Goal: Transaction & Acquisition: Purchase product/service

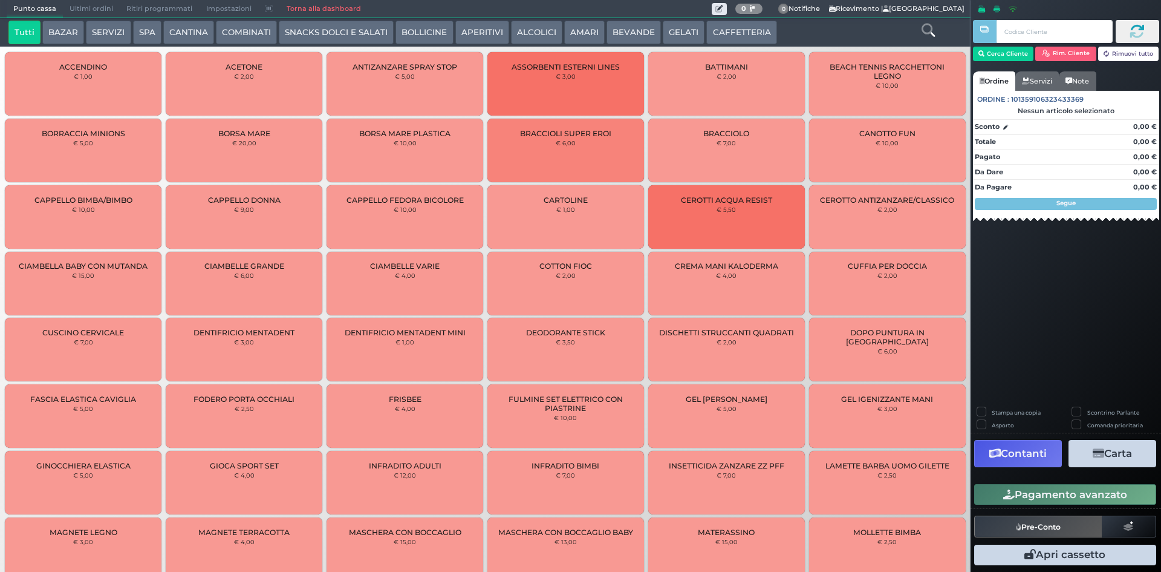
click at [633, 31] on button "BEVANDE" at bounding box center [634, 33] width 54 height 24
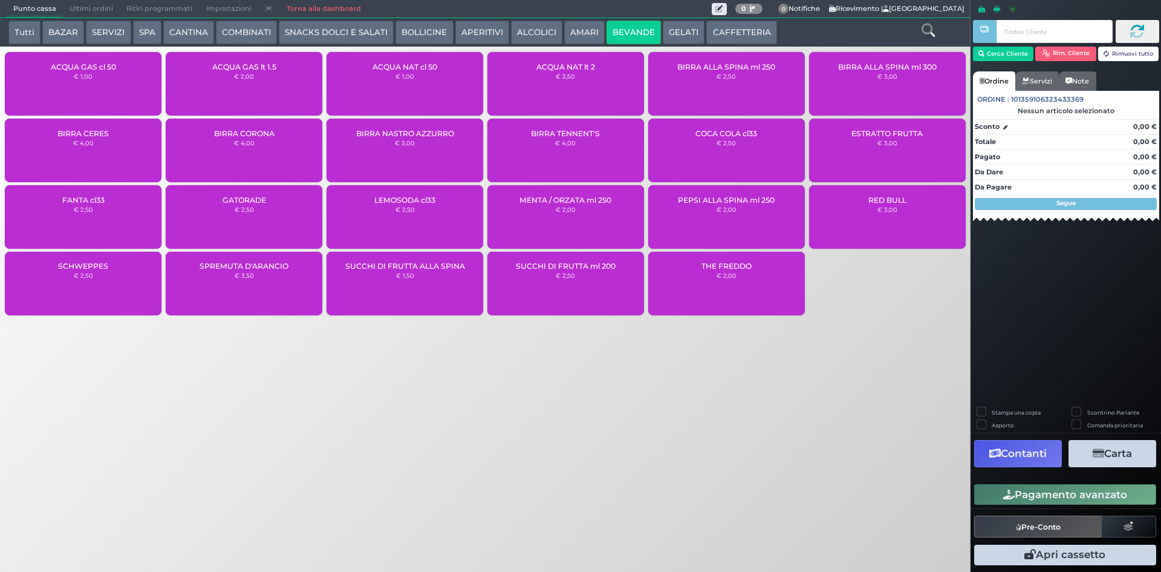
click at [573, 30] on button "AMARI" at bounding box center [584, 33] width 41 height 24
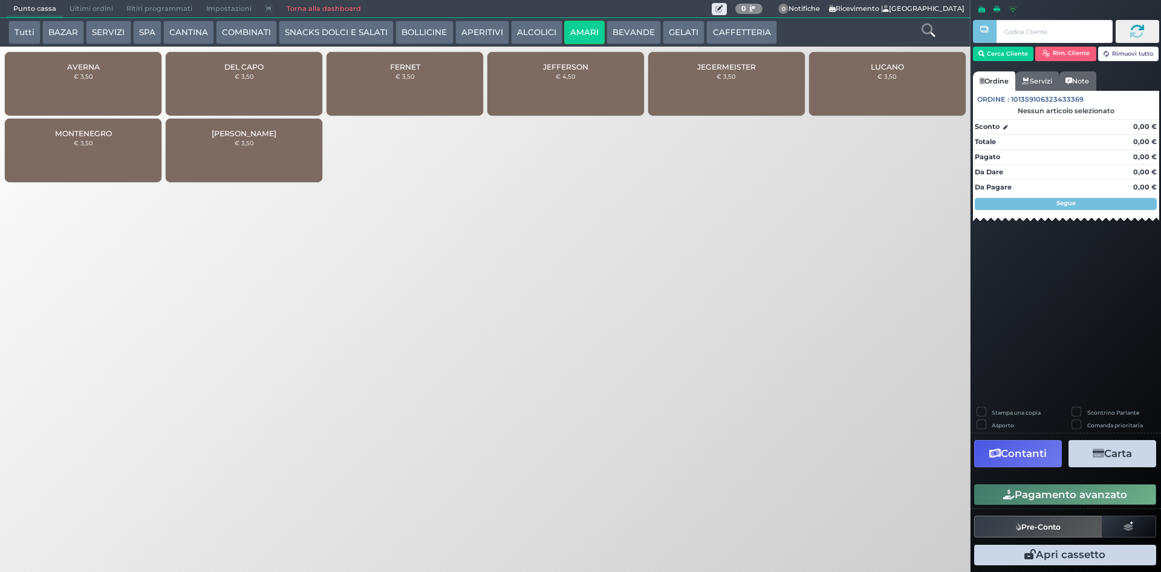
click at [76, 143] on small "€ 3,50" at bounding box center [83, 142] width 19 height 7
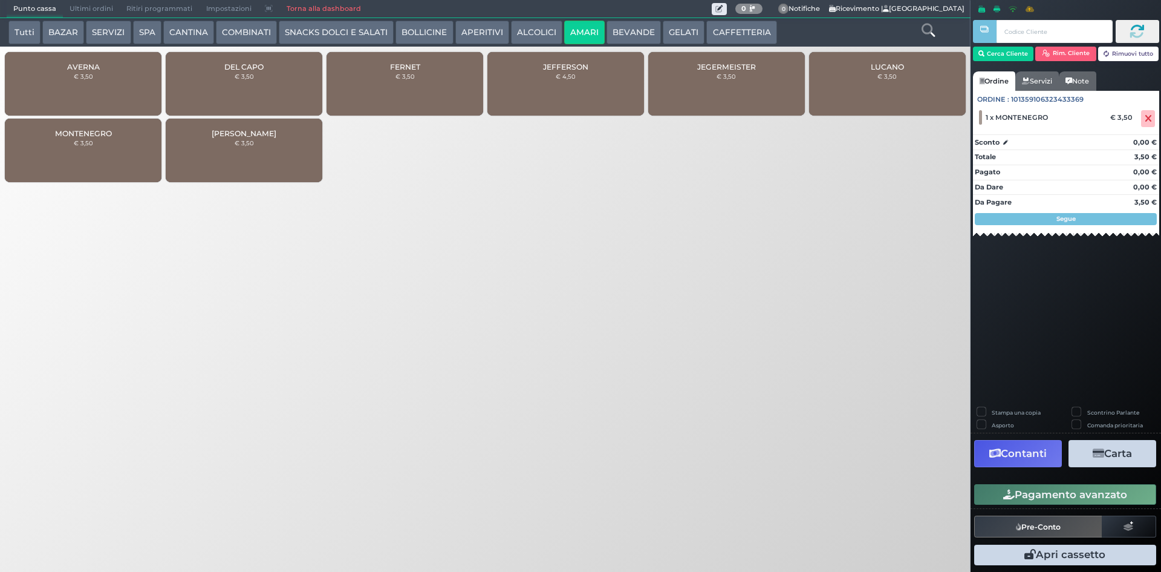
click at [76, 143] on small "€ 3,50" at bounding box center [83, 142] width 19 height 7
click at [82, 140] on small "€ 3,50" at bounding box center [83, 142] width 19 height 7
click at [1077, 497] on button "Pagamento avanzato" at bounding box center [1065, 494] width 182 height 21
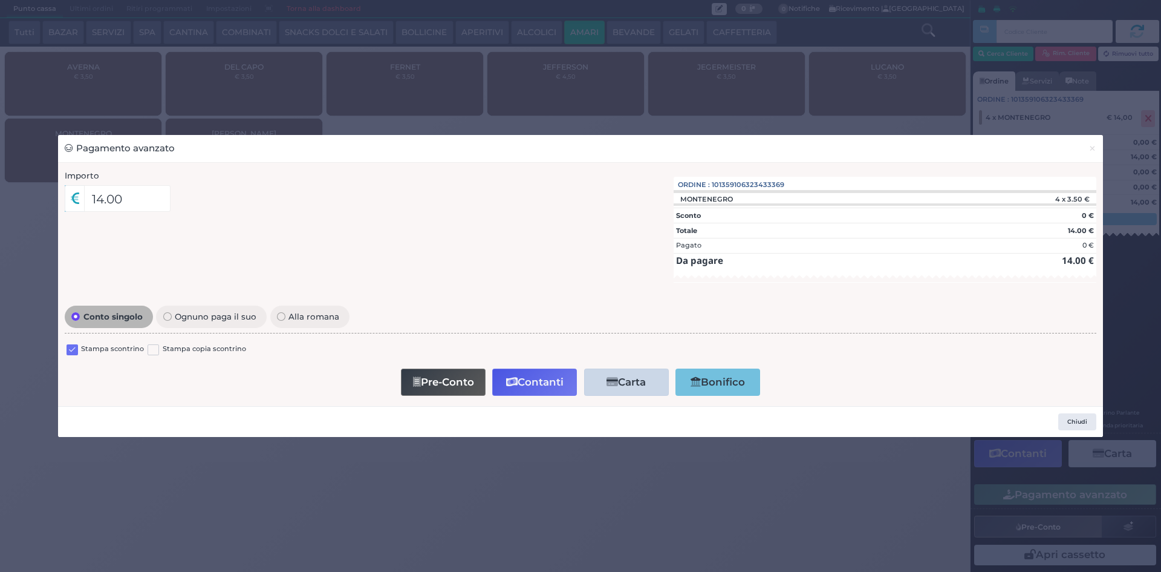
click at [70, 351] on label at bounding box center [72, 349] width 11 height 11
click at [0, 0] on input "checkbox" at bounding box center [0, 0] width 0 height 0
click at [538, 383] on button "Contanti" at bounding box center [534, 381] width 85 height 27
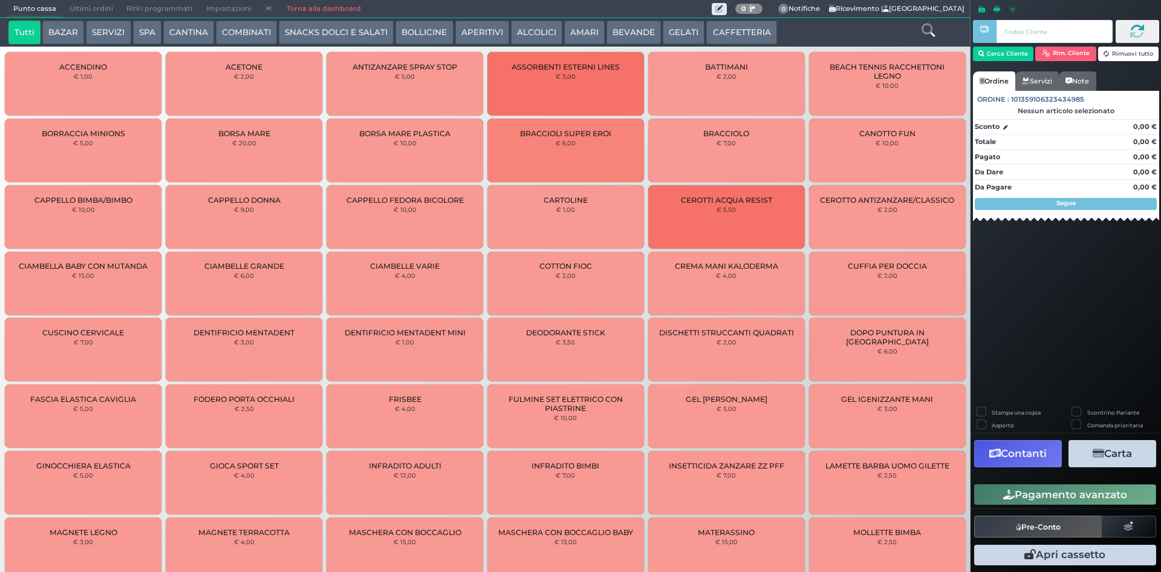
click at [103, 10] on span "Ultimi ordini" at bounding box center [91, 9] width 57 height 17
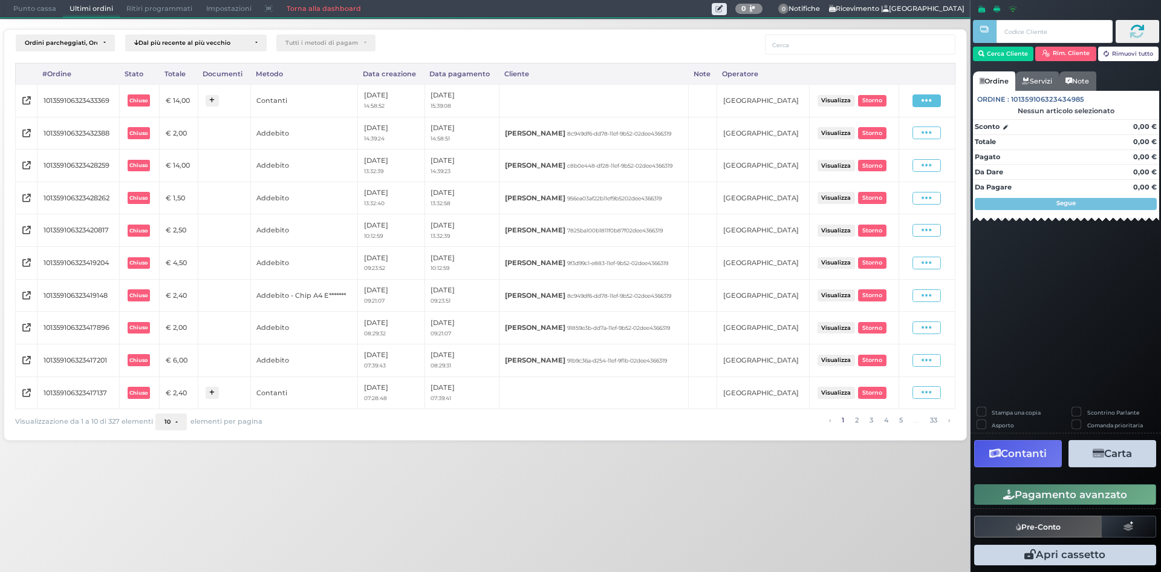
click at [924, 102] on icon at bounding box center [927, 100] width 10 height 11
click at [898, 161] on span "Storno" at bounding box center [887, 158] width 24 height 10
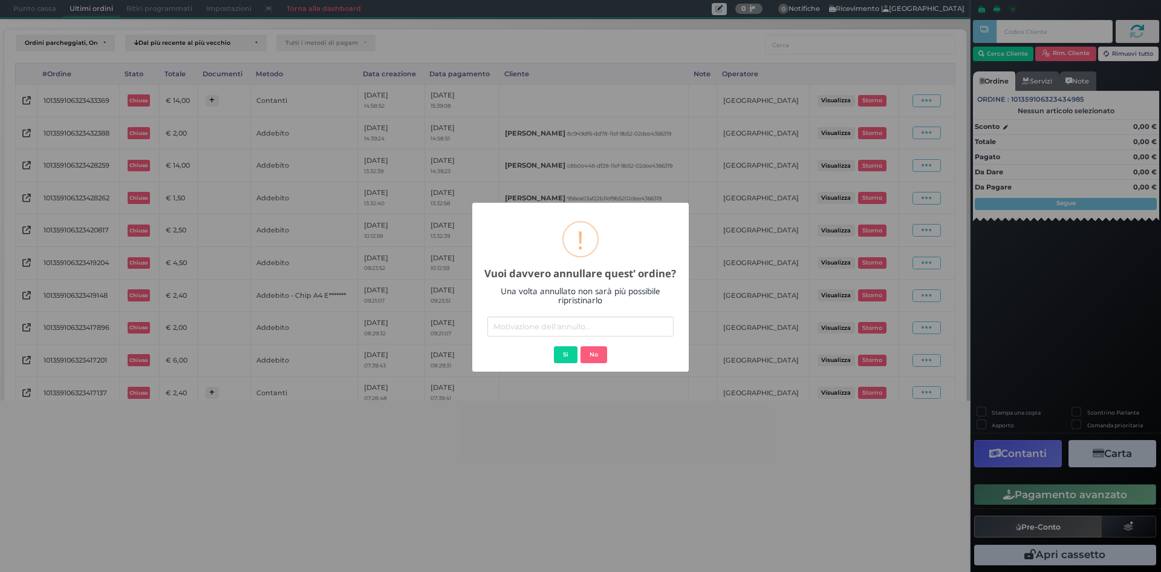
click at [537, 331] on input "text" at bounding box center [580, 326] width 186 height 20
type input "addebbito errato"
click at [569, 359] on button "Si" at bounding box center [566, 354] width 24 height 17
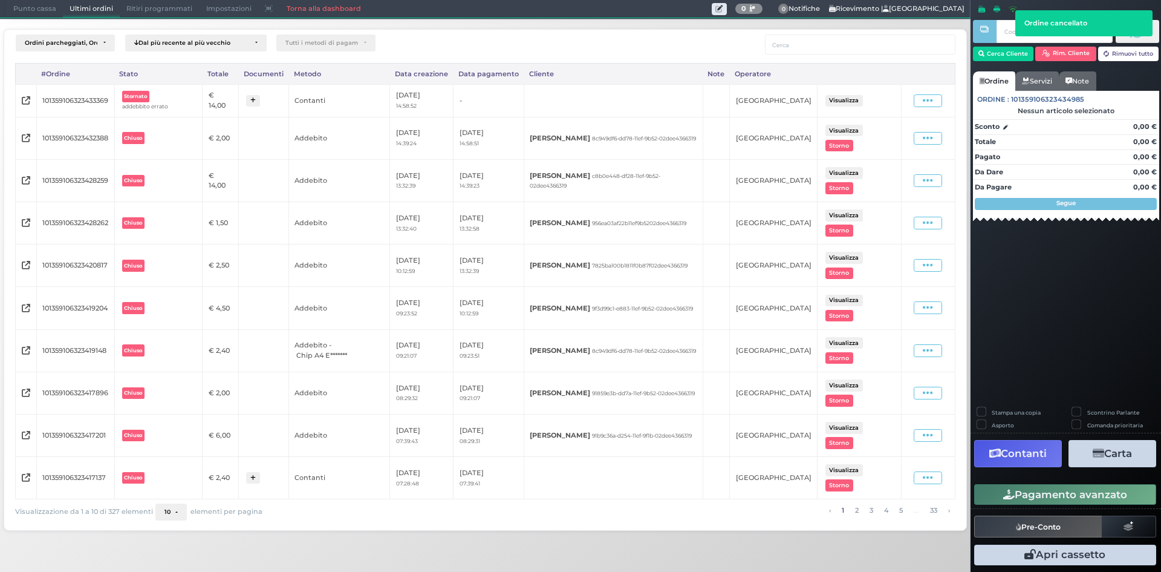
click at [24, 10] on span "Punto cassa" at bounding box center [35, 9] width 56 height 17
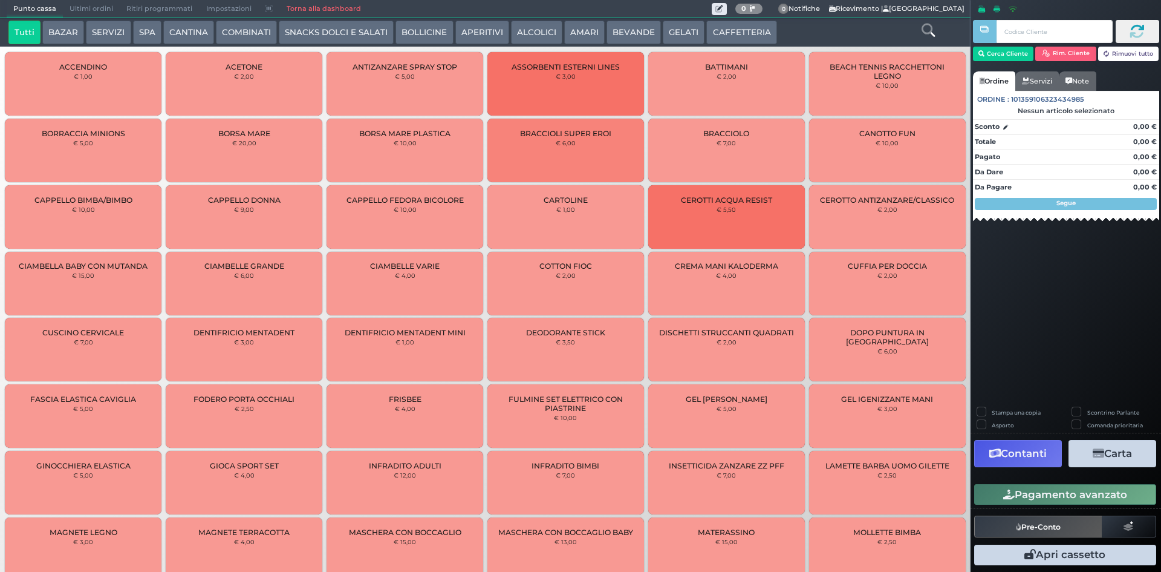
click at [570, 37] on button "AMARI" at bounding box center [584, 33] width 41 height 24
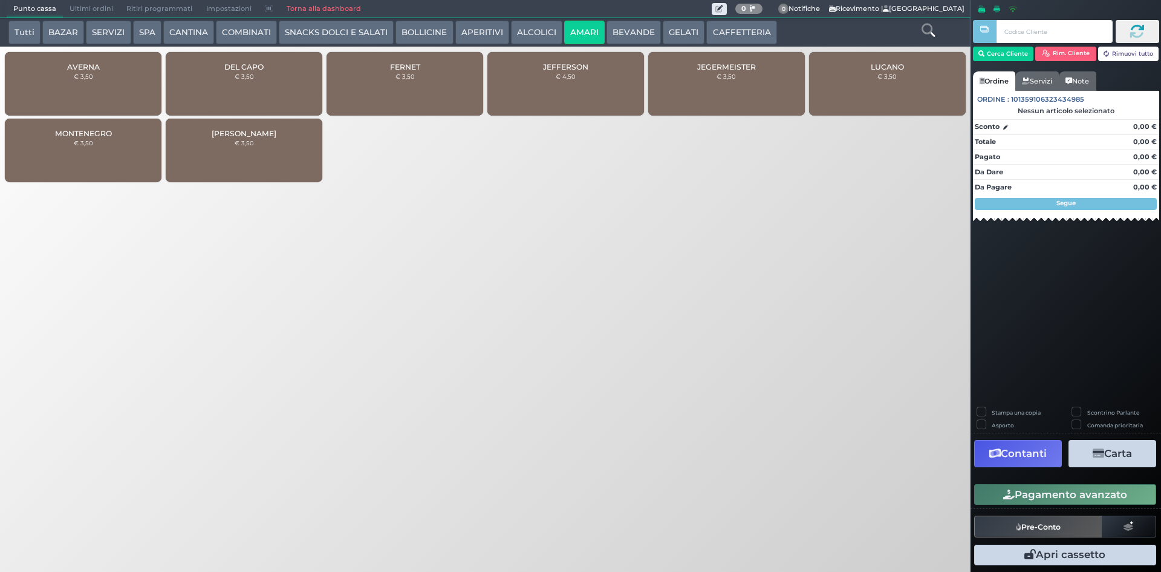
click at [119, 152] on div "MONTENEGRO € 3,50" at bounding box center [83, 151] width 157 height 64
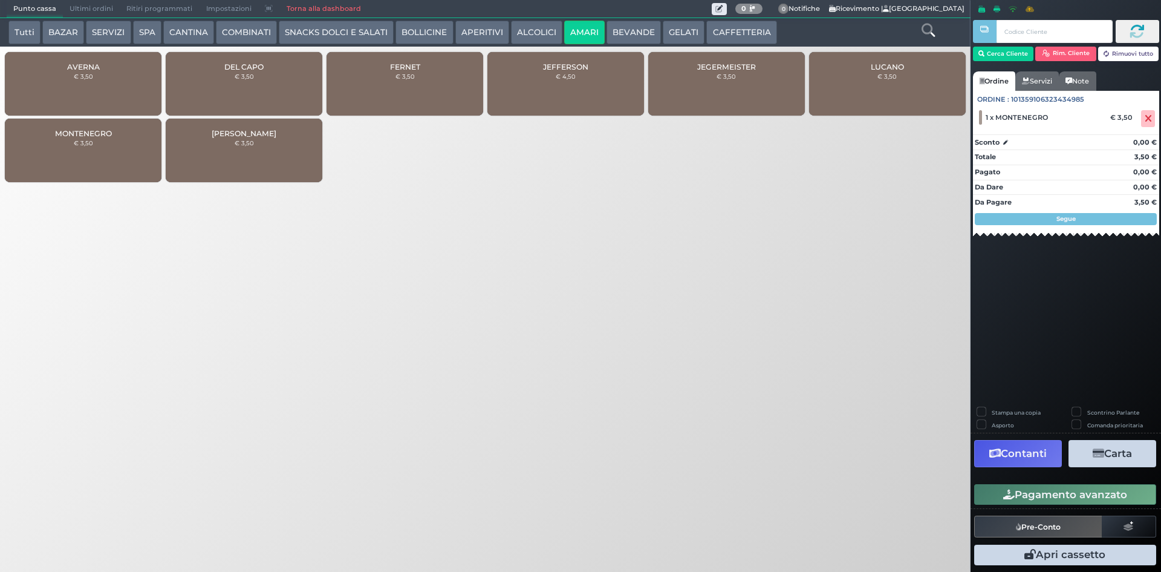
click at [118, 152] on div "MONTENEGRO € 3,50" at bounding box center [83, 151] width 157 height 64
click at [122, 146] on div "MONTENEGRO € 3,50" at bounding box center [83, 151] width 157 height 64
click at [991, 56] on button "Cerca Cliente" at bounding box center [1003, 54] width 61 height 15
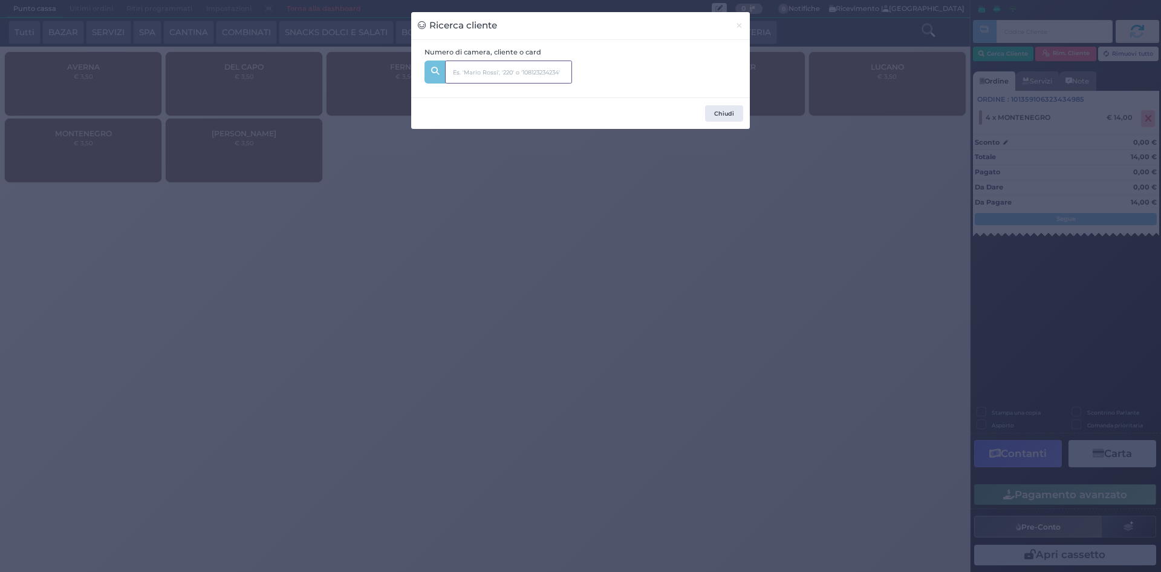
click at [512, 72] on input "text" at bounding box center [508, 71] width 127 height 23
type input "205"
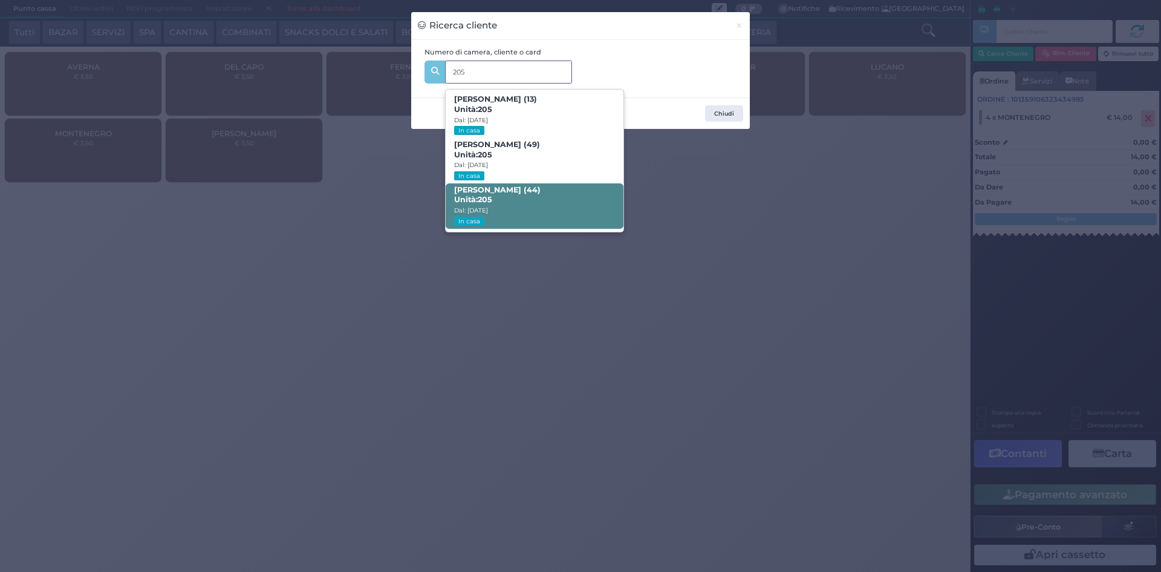
click at [550, 197] on span "[PERSON_NAME] (44) Unità: 205 Dal: [DATE] In casa" at bounding box center [534, 205] width 177 height 45
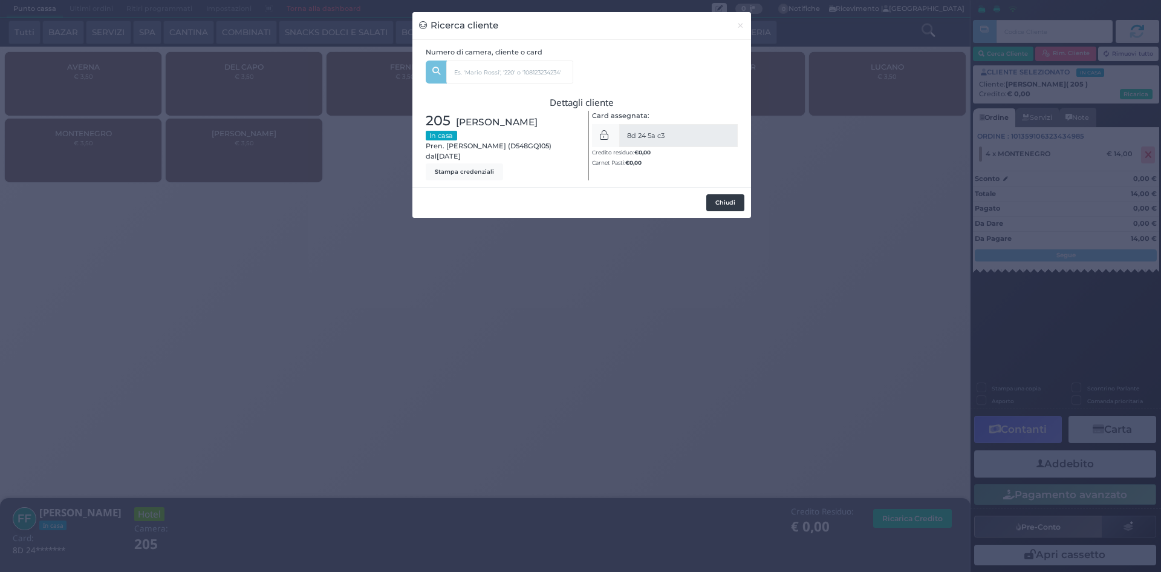
click at [726, 203] on button "Chiudi" at bounding box center [725, 202] width 38 height 17
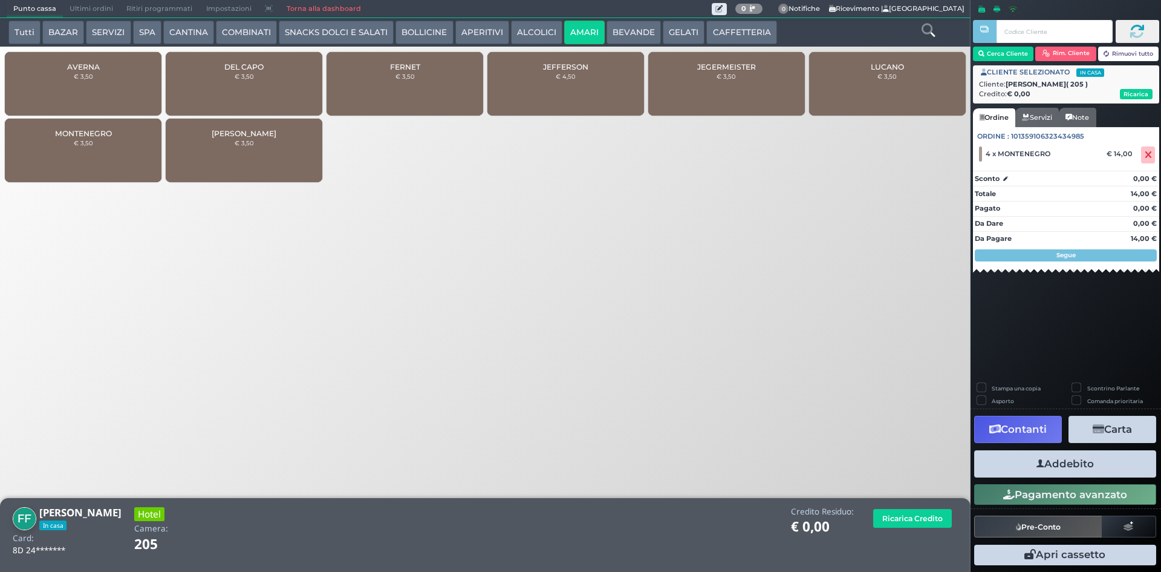
click at [1096, 466] on button "Addebito" at bounding box center [1065, 463] width 182 height 27
